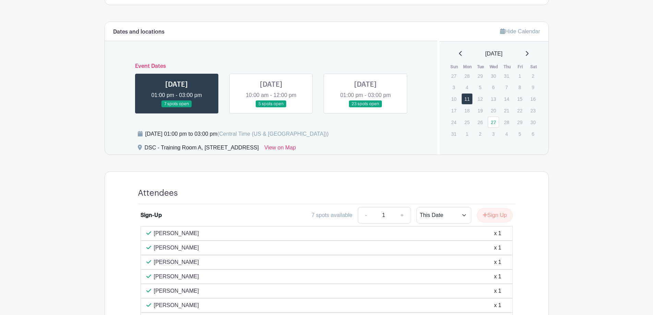
scroll to position [171, 0]
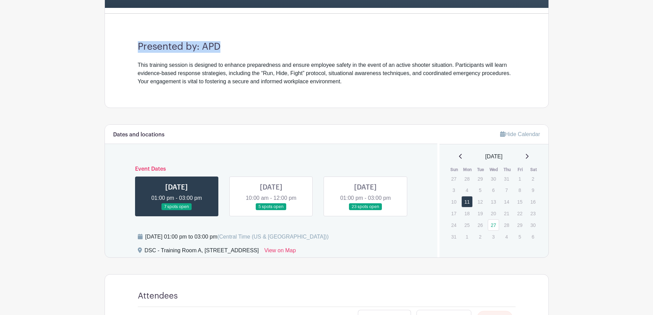
drag, startPoint x: 224, startPoint y: 45, endPoint x: 133, endPoint y: 41, distance: 90.6
click at [131, 40] on div "Presented by: APD This training session is designed to enhance preparedness and…" at bounding box center [326, 63] width 411 height 88
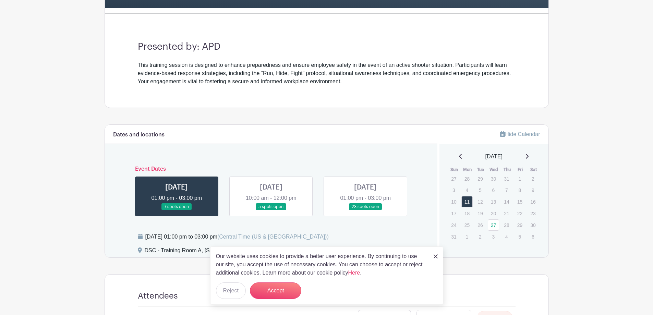
click at [158, 60] on div "Presented by: APD This training session is designed to enhance preparedness and…" at bounding box center [326, 63] width 411 height 88
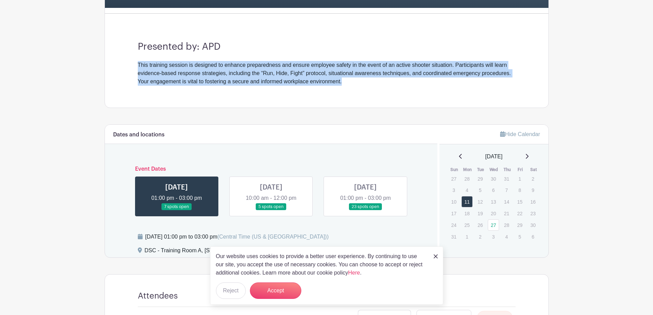
drag, startPoint x: 143, startPoint y: 59, endPoint x: 358, endPoint y: 84, distance: 215.7
click at [358, 84] on div "Presented by: APD This training session is designed to enhance preparedness and…" at bounding box center [326, 63] width 411 height 88
click at [358, 84] on div "This training session is designed to enhance preparedness and ensure employee s…" at bounding box center [327, 73] width 378 height 25
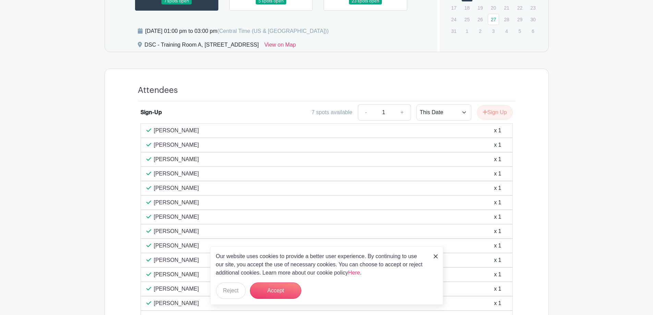
scroll to position [206, 0]
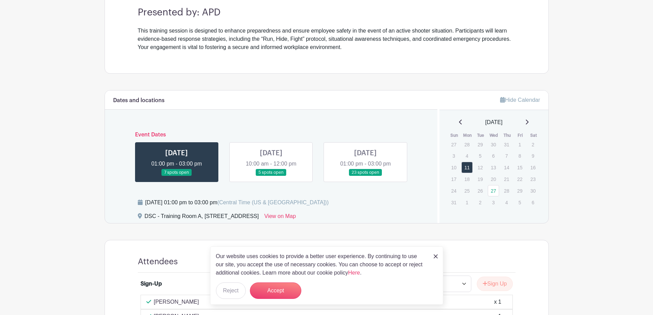
click at [271, 176] on link at bounding box center [271, 176] width 0 height 0
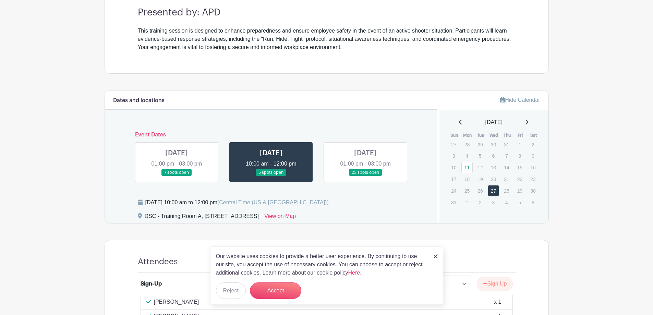
scroll to position [411, 0]
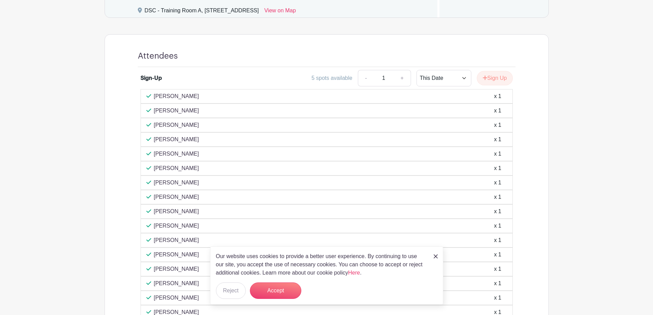
click at [436, 257] on img at bounding box center [436, 256] width 4 height 4
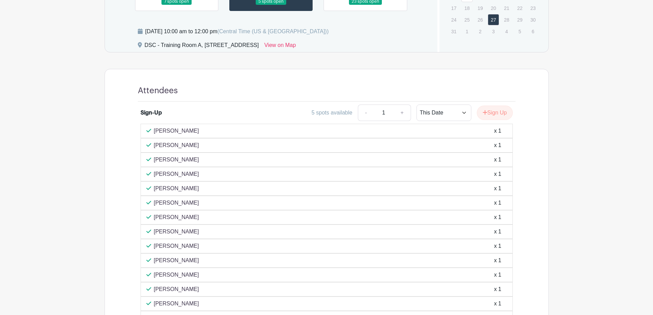
scroll to position [309, 0]
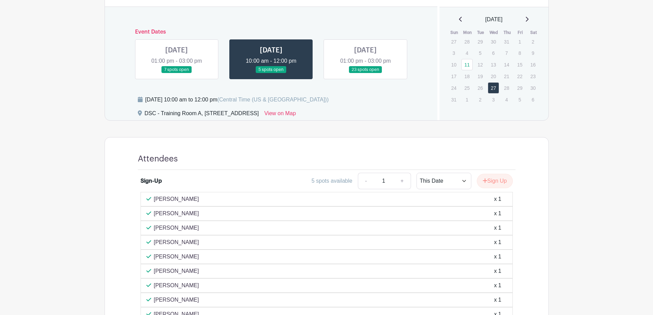
click at [177, 73] on link at bounding box center [177, 73] width 0 height 0
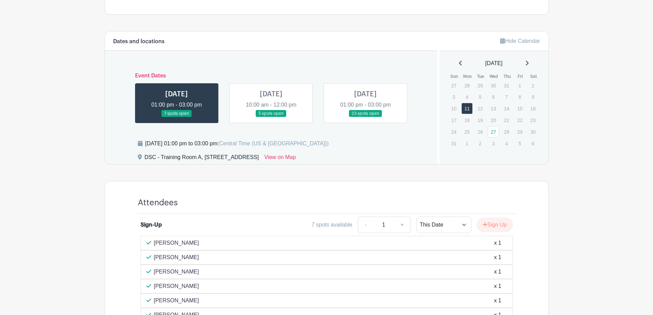
scroll to position [206, 0]
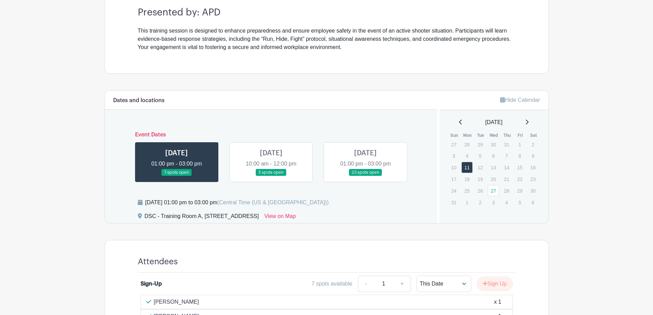
click at [366, 176] on link at bounding box center [366, 176] width 0 height 0
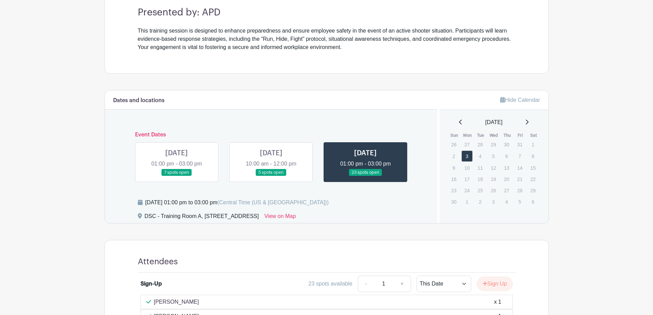
scroll to position [349, 0]
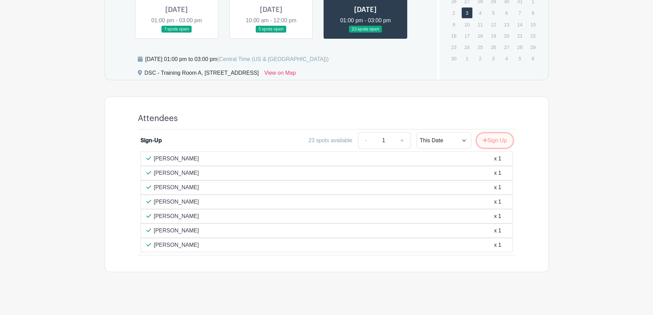
click at [500, 137] on button "Sign Up" at bounding box center [495, 140] width 36 height 14
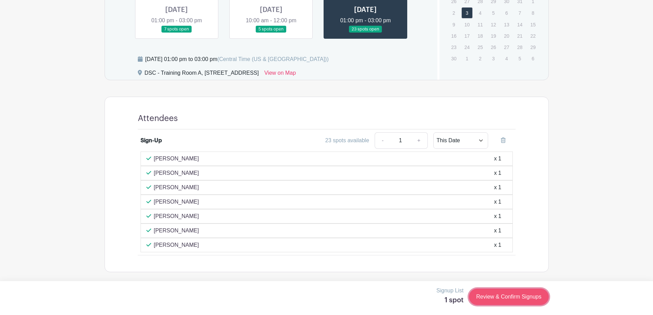
click at [488, 298] on link "Review & Confirm Signups" at bounding box center [509, 297] width 80 height 16
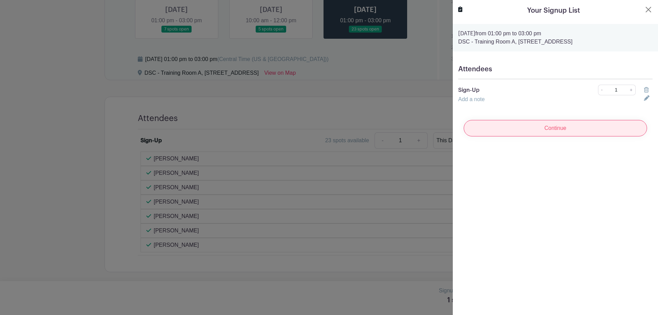
click at [527, 132] on input "Continue" at bounding box center [555, 128] width 183 height 16
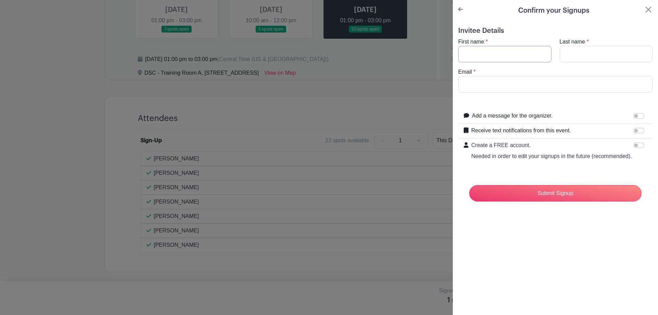
click at [485, 46] on input "First name" at bounding box center [504, 54] width 93 height 16
type input "Carina"
type input "[PERSON_NAME]"
type input "[EMAIL_ADDRESS][DOMAIN_NAME]"
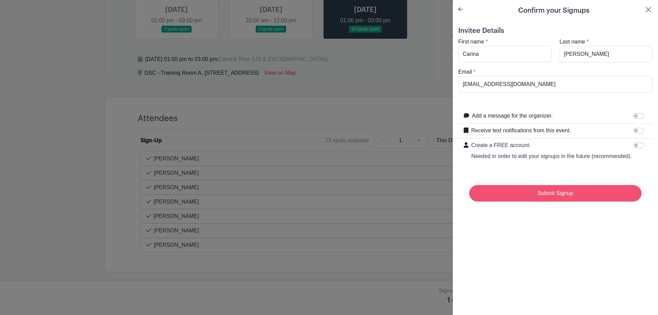
click at [549, 201] on input "Submit Signup" at bounding box center [555, 193] width 172 height 16
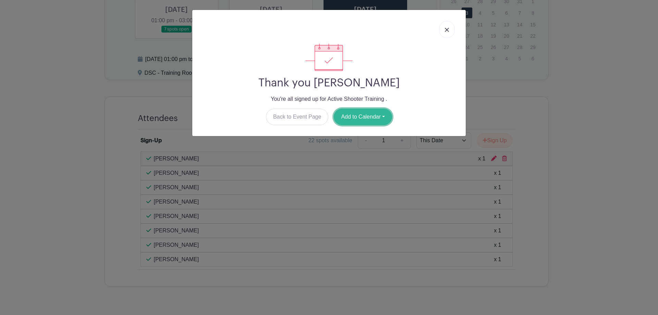
click at [359, 116] on button "Add to Calendar" at bounding box center [363, 117] width 58 height 16
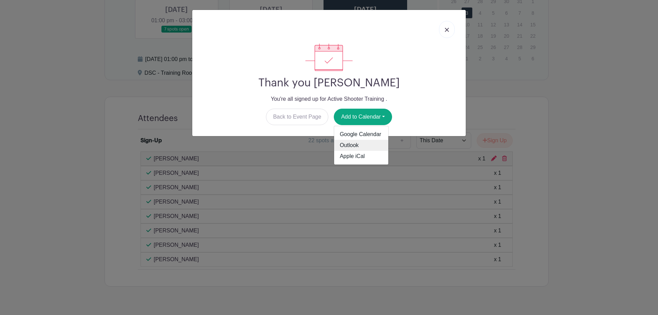
click at [368, 140] on link "Outlook" at bounding box center [361, 145] width 54 height 11
click at [442, 32] on link at bounding box center [447, 29] width 16 height 17
